Goal: Book appointment/travel/reservation

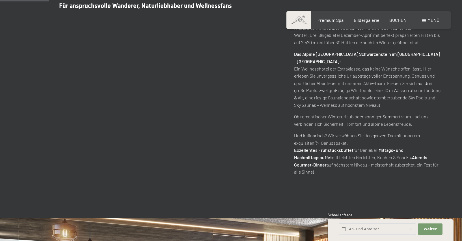
scroll to position [113, 0]
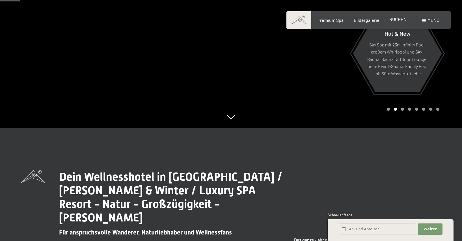
click at [400, 18] on span "BUCHEN" at bounding box center [397, 18] width 17 height 5
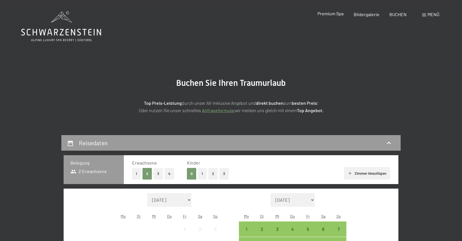
click at [331, 12] on span "Premium Spa" at bounding box center [330, 13] width 26 height 5
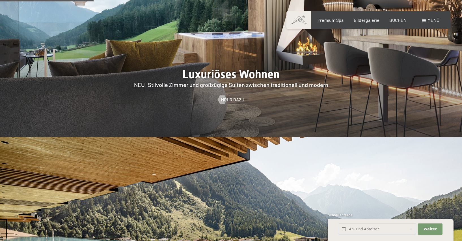
scroll to position [622, 0]
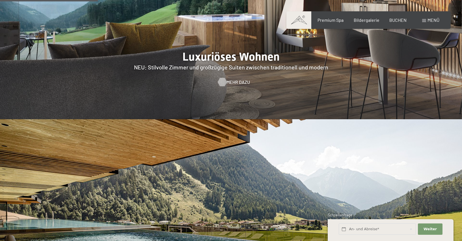
click at [235, 79] on span "Mehr dazu" at bounding box center [237, 82] width 23 height 6
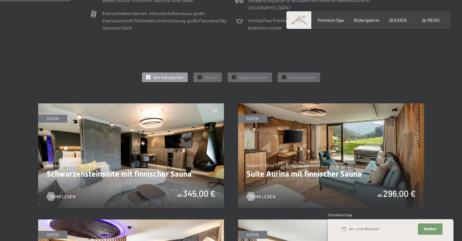
scroll to position [283, 0]
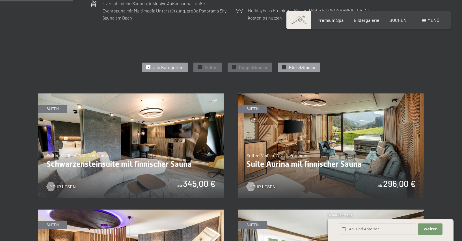
click at [305, 66] on span "Einzelzimmer" at bounding box center [302, 67] width 27 height 6
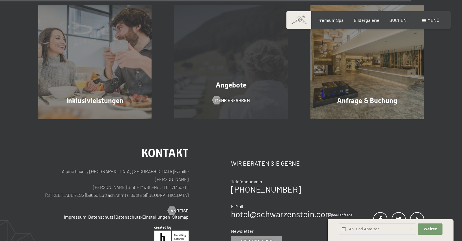
scroll to position [1103, 0]
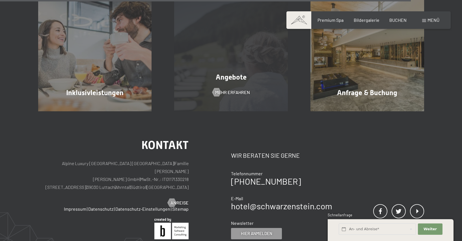
click at [229, 73] on div "Angebote" at bounding box center [231, 77] width 136 height 10
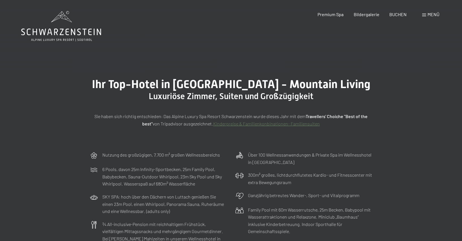
scroll to position [0, 0]
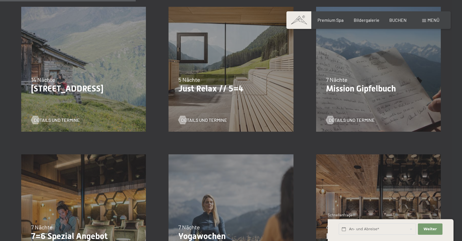
scroll to position [311, 0]
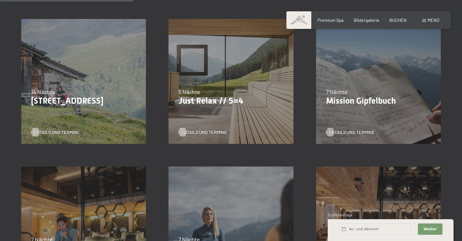
click at [203, 101] on p "Just Relax // 5=4" at bounding box center [230, 101] width 105 height 10
click at [209, 132] on span "Details und Termine" at bounding box center [210, 132] width 46 height 6
